Goal: Obtain resource: Obtain resource

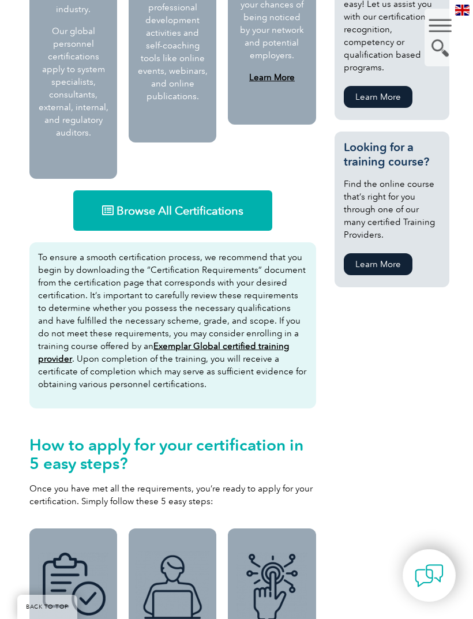
scroll to position [788, 0]
click at [236, 205] on span "Browse All Certifications" at bounding box center [179, 211] width 127 height 12
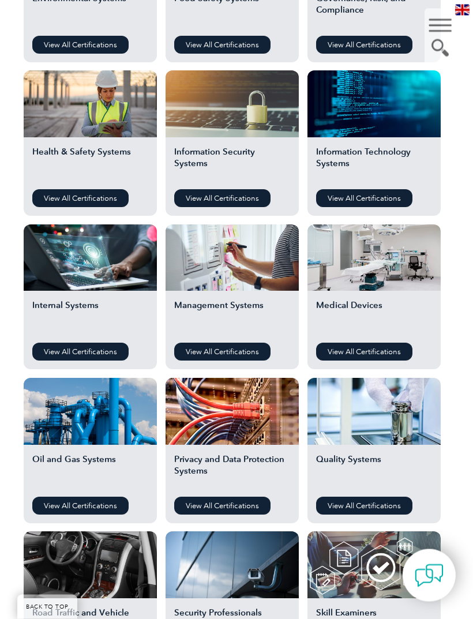
scroll to position [538, 0]
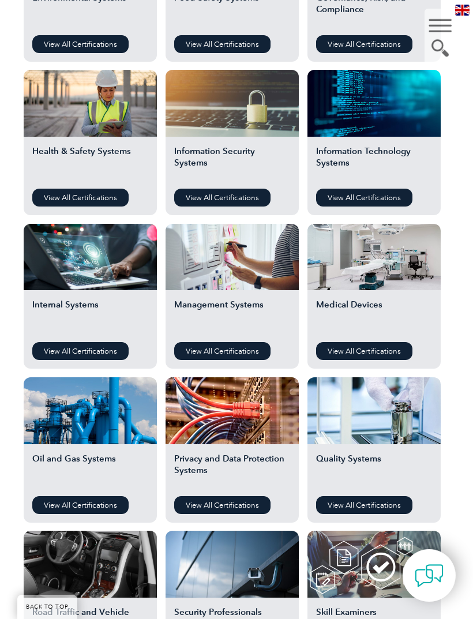
click at [250, 355] on link "View All Certifications" at bounding box center [222, 351] width 96 height 18
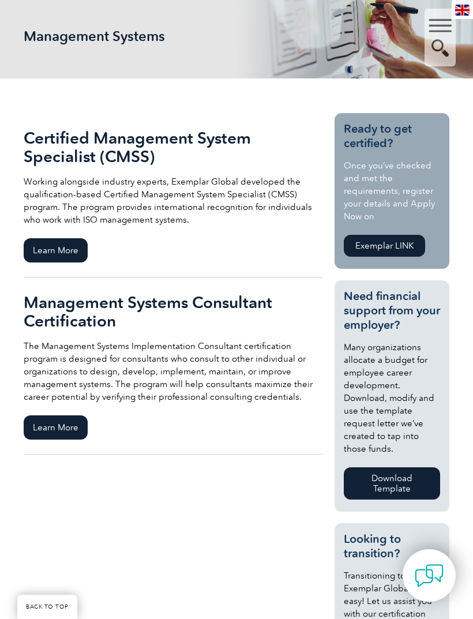
scroll to position [178, 0]
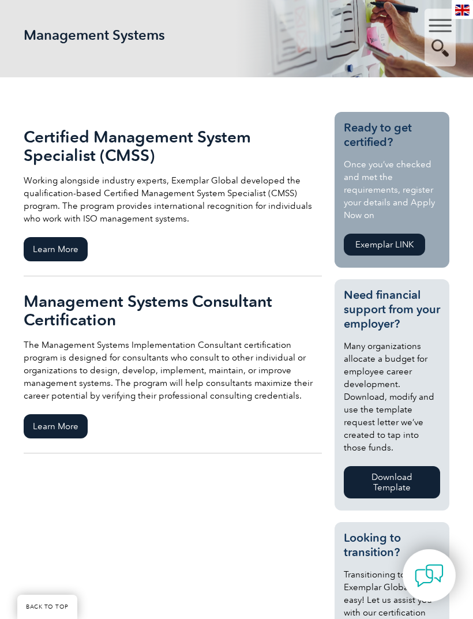
click at [76, 429] on span "Learn More" at bounding box center [56, 426] width 64 height 24
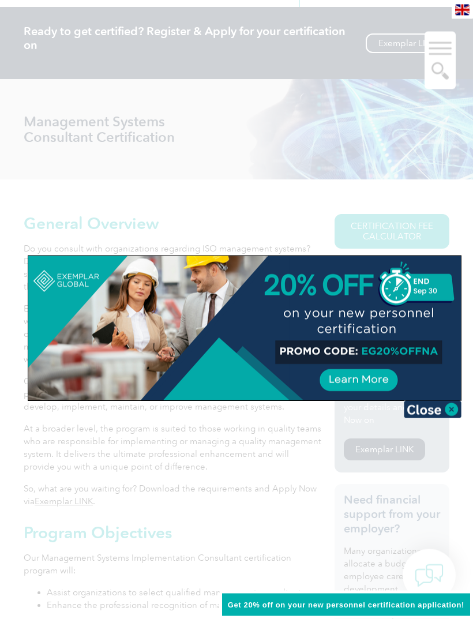
scroll to position [91, 0]
click at [448, 413] on img at bounding box center [433, 409] width 58 height 17
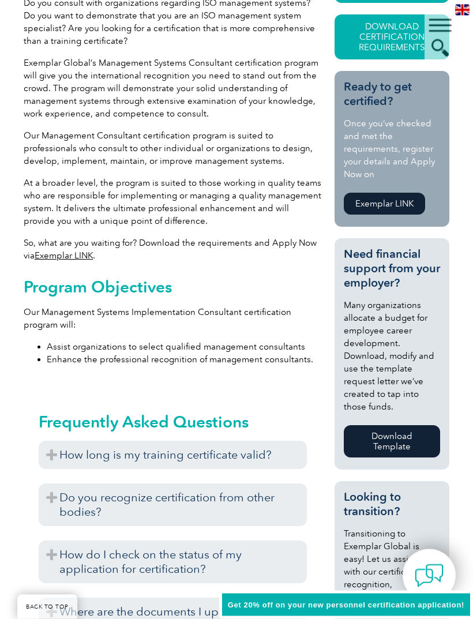
scroll to position [342, 0]
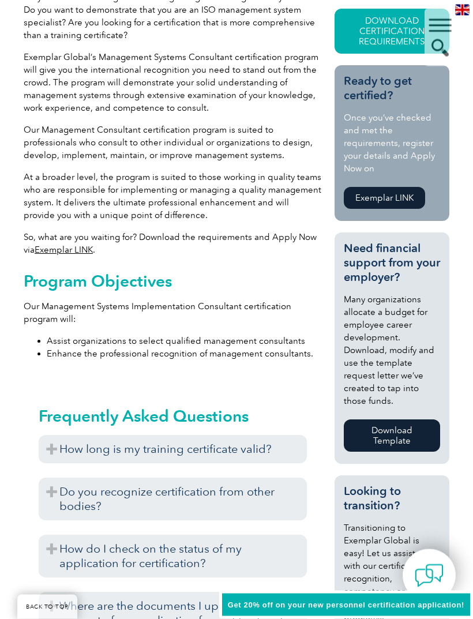
click at [277, 455] on h3 "How long is my training certificate valid?" at bounding box center [173, 449] width 268 height 28
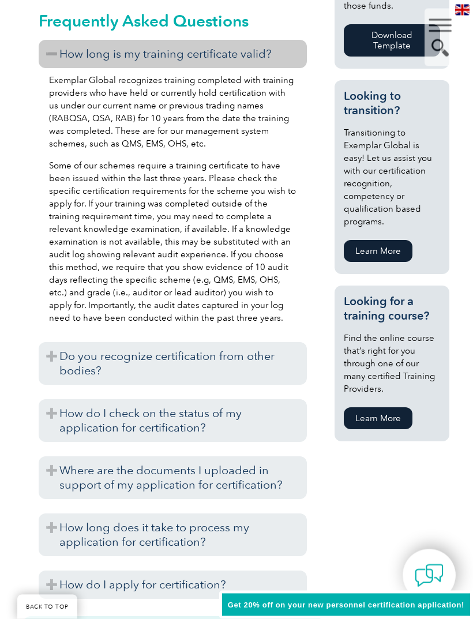
scroll to position [761, 0]
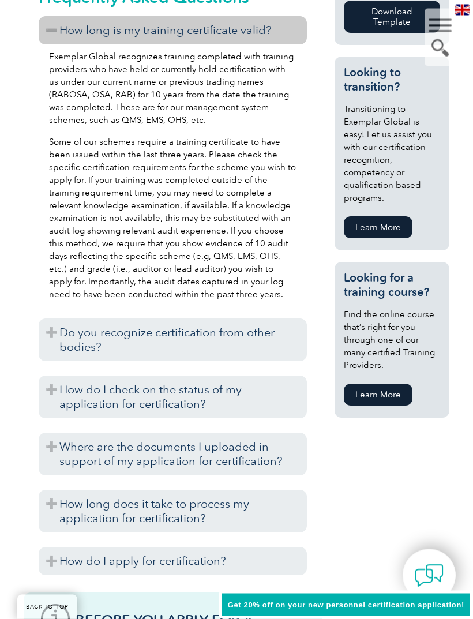
click at [255, 347] on h3 "Do you recognize certification from other bodies?" at bounding box center [173, 340] width 268 height 43
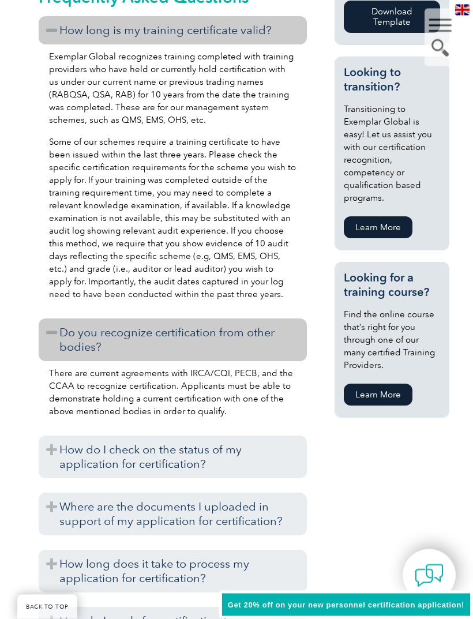
scroll to position [761, 0]
click at [244, 458] on h3 "How do I check on the status of my application for certification?" at bounding box center [173, 456] width 268 height 43
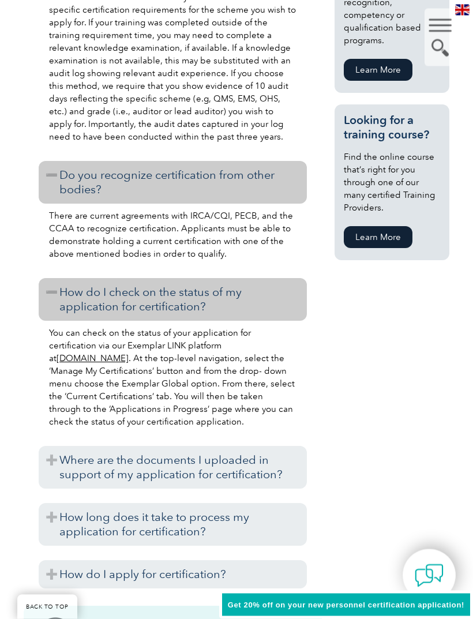
scroll to position [919, 0]
click at [243, 487] on h3 "Where are the documents I uploaded in support of my application for certificati…" at bounding box center [173, 467] width 268 height 43
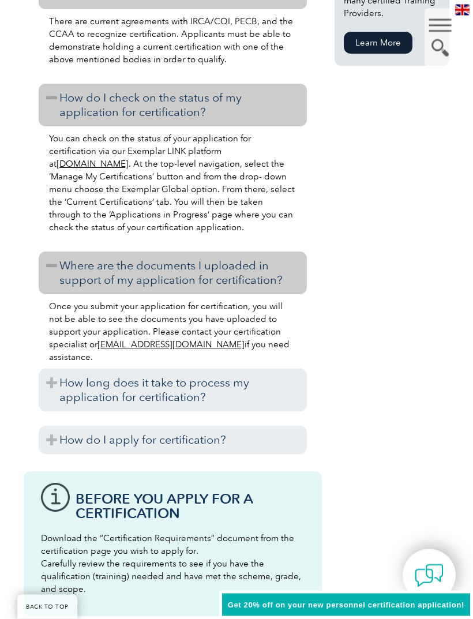
scroll to position [1121, 0]
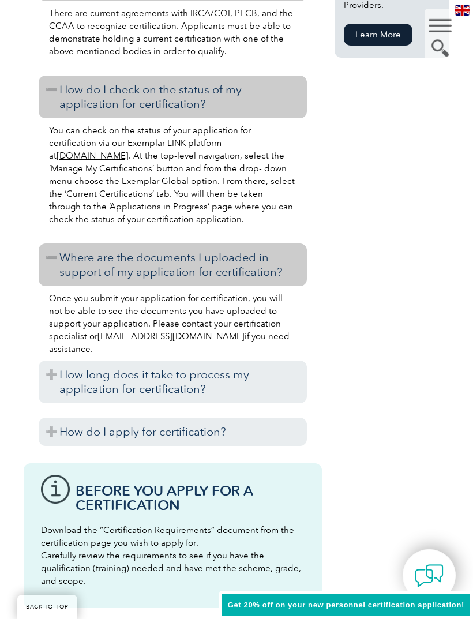
click at [277, 388] on h3 "How long does it take to process my application for certification?" at bounding box center [173, 381] width 268 height 43
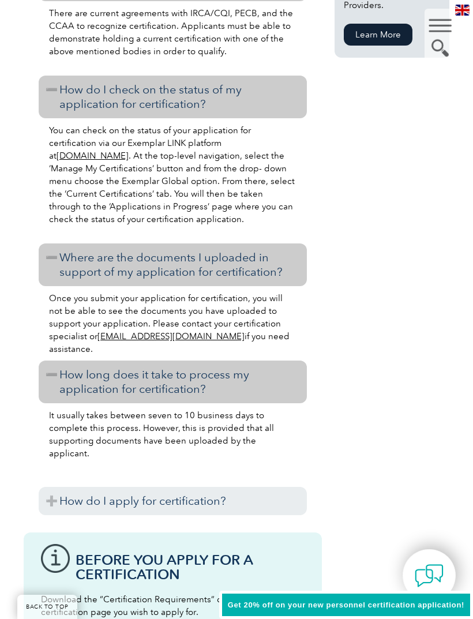
click at [270, 506] on h3 "How do I apply for certification?" at bounding box center [173, 501] width 268 height 28
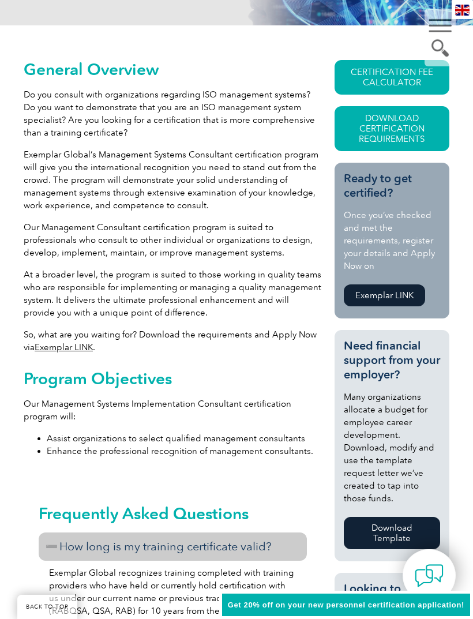
scroll to position [245, 0]
click at [378, 91] on link "CERTIFICATION FEE CALCULATOR" at bounding box center [391, 78] width 115 height 35
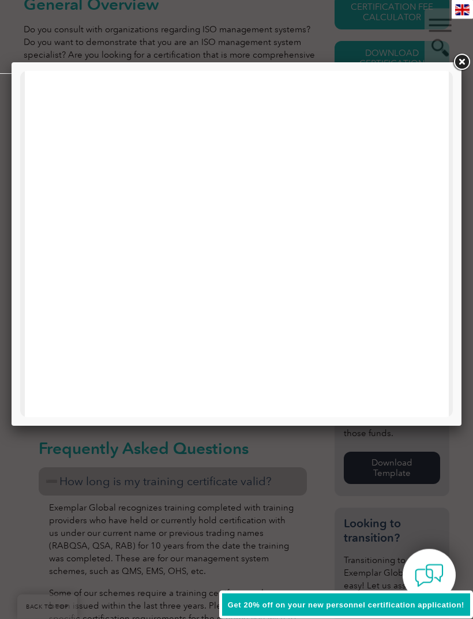
scroll to position [85, 0]
click at [468, 54] on link at bounding box center [461, 62] width 21 height 21
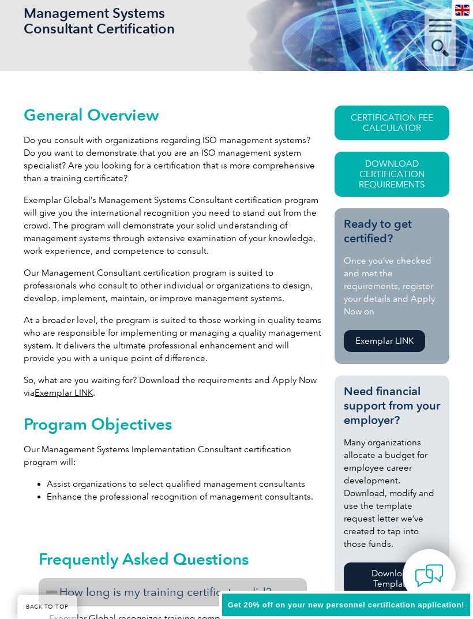
scroll to position [192, 0]
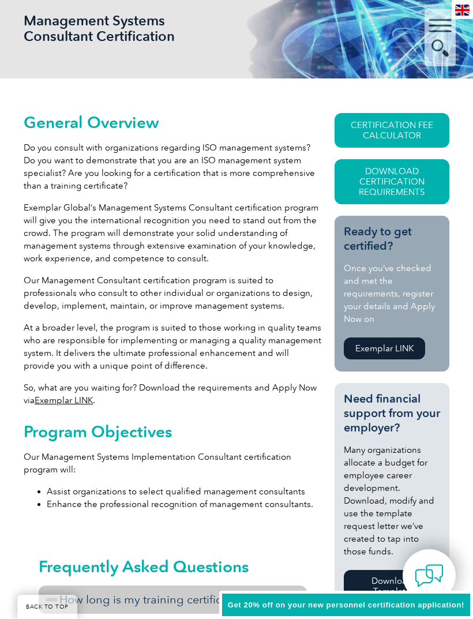
click at [400, 127] on link "CERTIFICATION FEE CALCULATOR" at bounding box center [391, 130] width 115 height 35
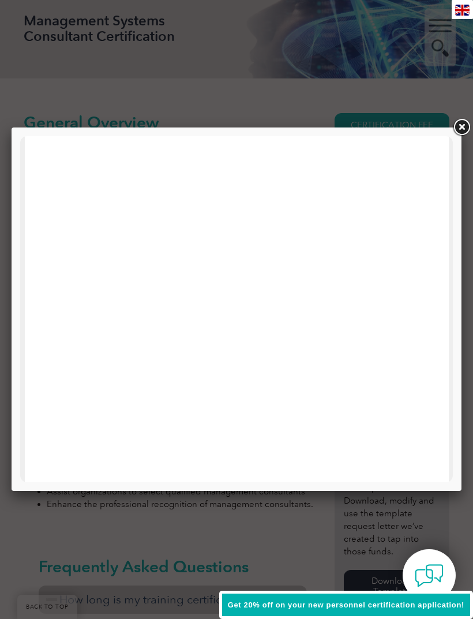
scroll to position [123, 0]
click at [457, 126] on link at bounding box center [461, 127] width 21 height 21
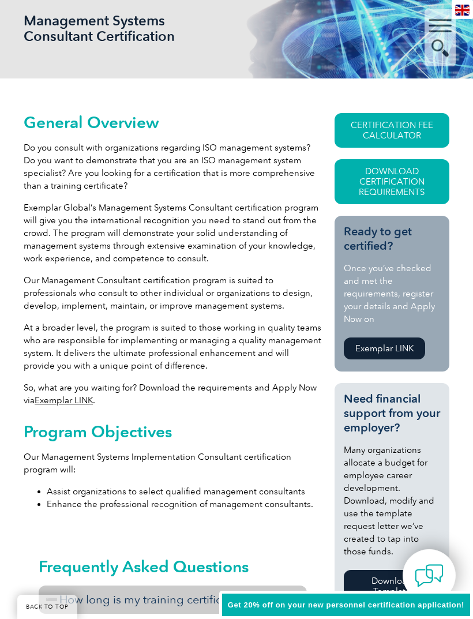
click at [422, 193] on link "Download Certification Requirements" at bounding box center [391, 181] width 115 height 45
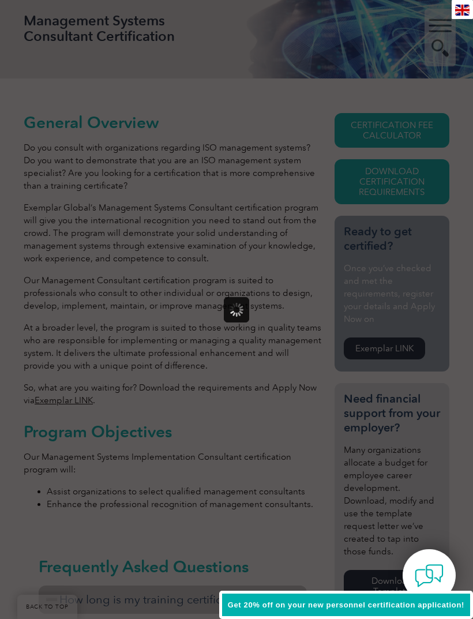
scroll to position [0, 0]
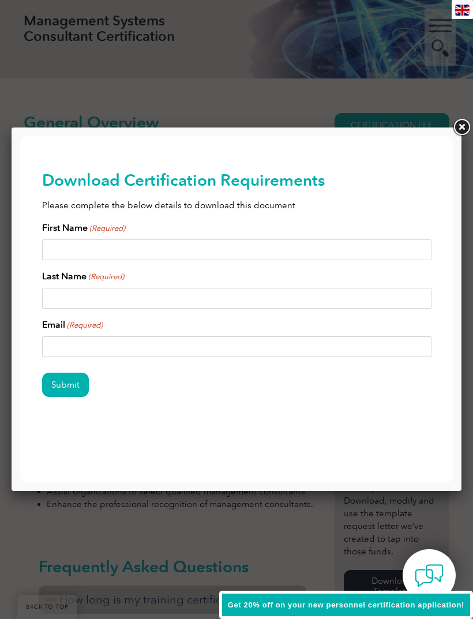
click at [382, 246] on input "First Name (Required)" at bounding box center [236, 249] width 389 height 21
type input "Astia"
click at [343, 315] on div "First Name (Required) Astia Last Name (Required) Email (Required)" at bounding box center [236, 289] width 389 height 136
click at [360, 308] on input "Last Name (Required)" at bounding box center [236, 298] width 389 height 21
type input "Doci"
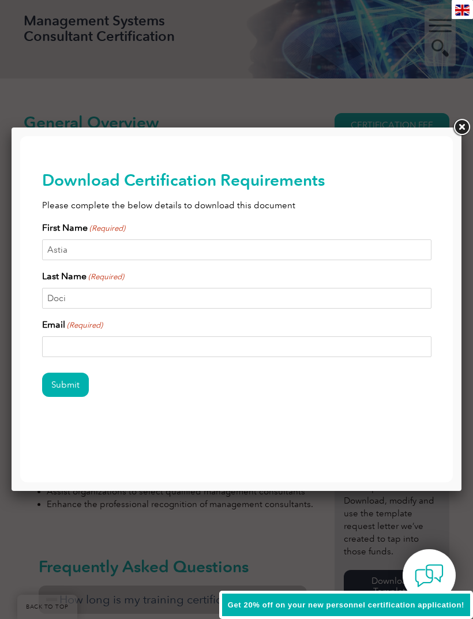
click at [373, 349] on input "Email (Required)" at bounding box center [236, 346] width 389 height 21
type input "dociastia@gmail-com"
click at [54, 393] on input "Submit" at bounding box center [65, 385] width 47 height 24
click at [103, 355] on input "dociastia@gmail-com" at bounding box center [236, 346] width 389 height 21
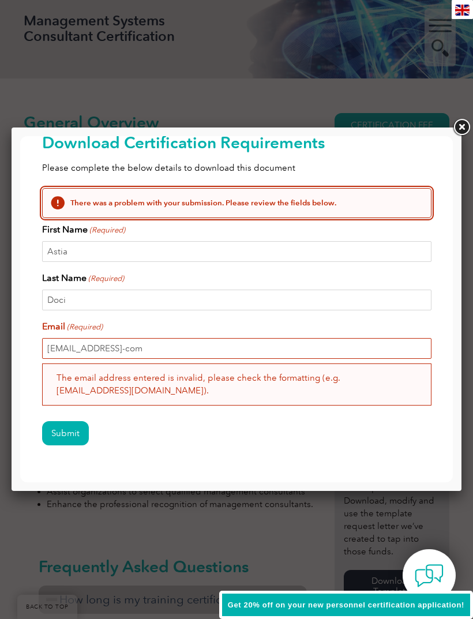
scroll to position [56, 0]
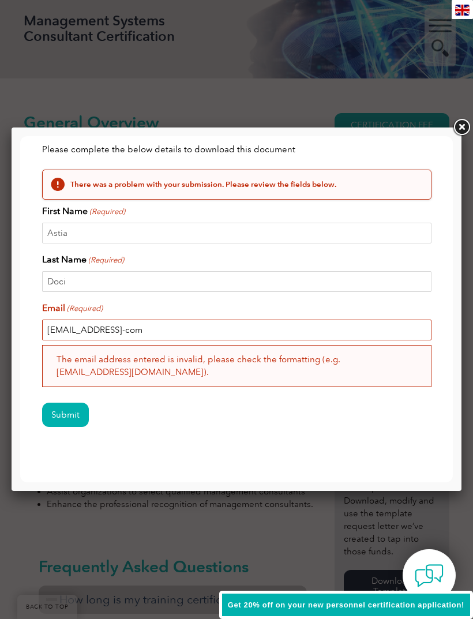
click at [121, 329] on input "dociastia@gmail-com" at bounding box center [236, 329] width 389 height 21
type input "dociastia@gmail.com"
click at [59, 390] on div "Submit" at bounding box center [236, 415] width 389 height 50
click at [57, 403] on input "Submit" at bounding box center [65, 415] width 47 height 24
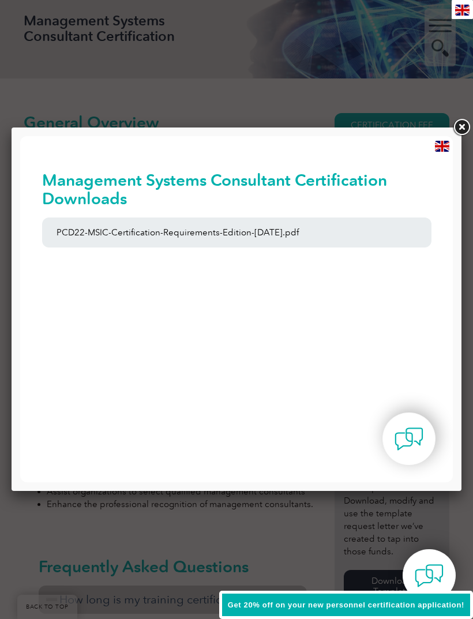
scroll to position [0, 0]
click at [315, 236] on link "PCD22-MSIC-Certification-Requirements-Edition-3-July-2021.pdf" at bounding box center [236, 232] width 389 height 30
